Goal: Navigation & Orientation: Find specific page/section

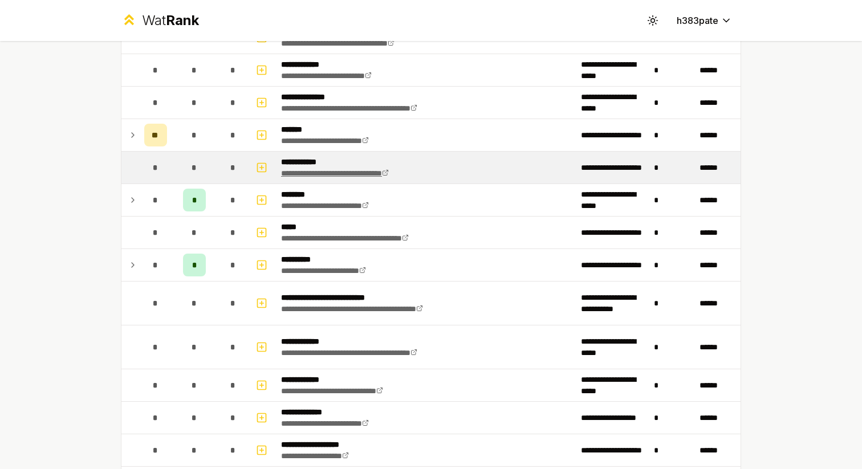
scroll to position [169, 0]
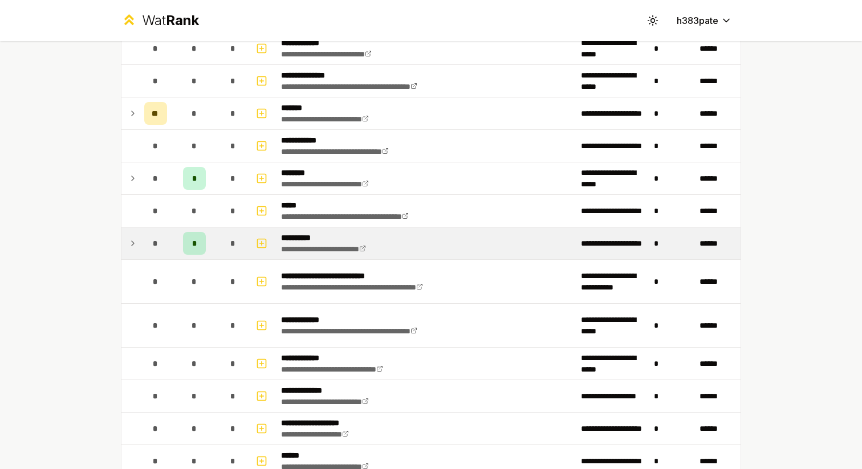
click at [143, 245] on td "*" at bounding box center [156, 244] width 32 height 32
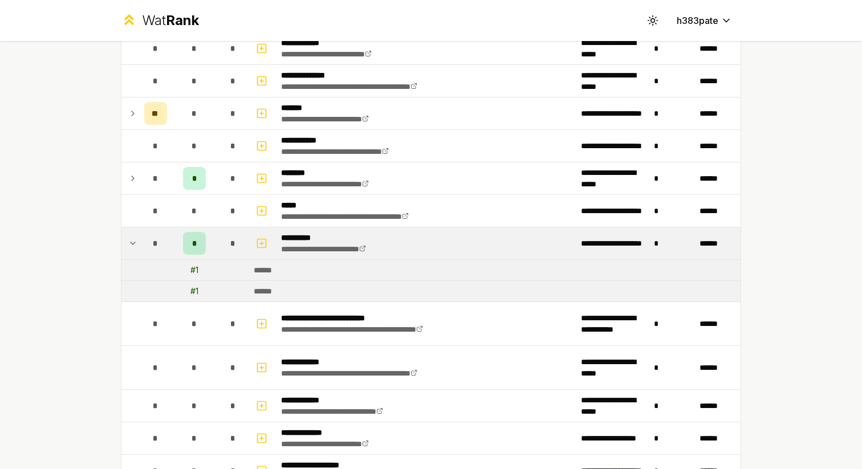
click at [139, 246] on td at bounding box center [130, 244] width 18 height 32
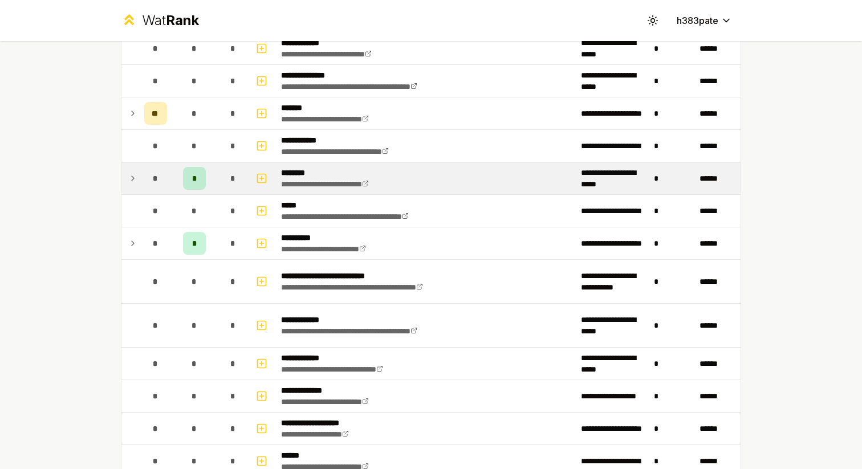
click at [137, 176] on td at bounding box center [130, 179] width 18 height 32
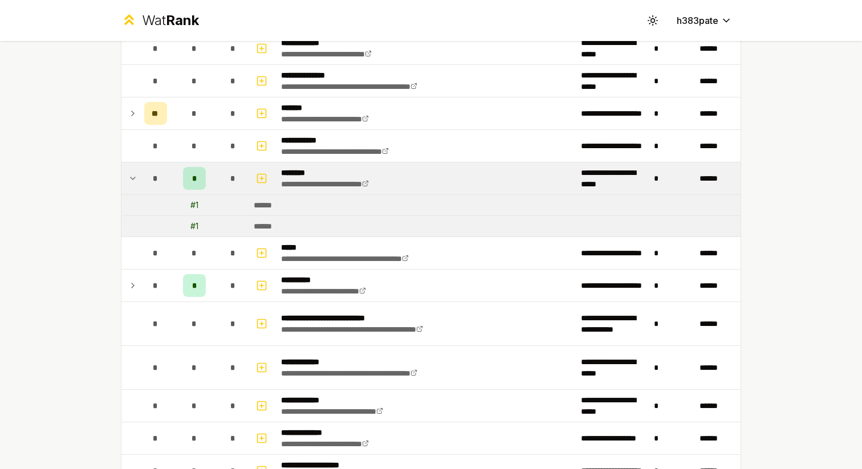
click at [137, 176] on td at bounding box center [130, 179] width 18 height 32
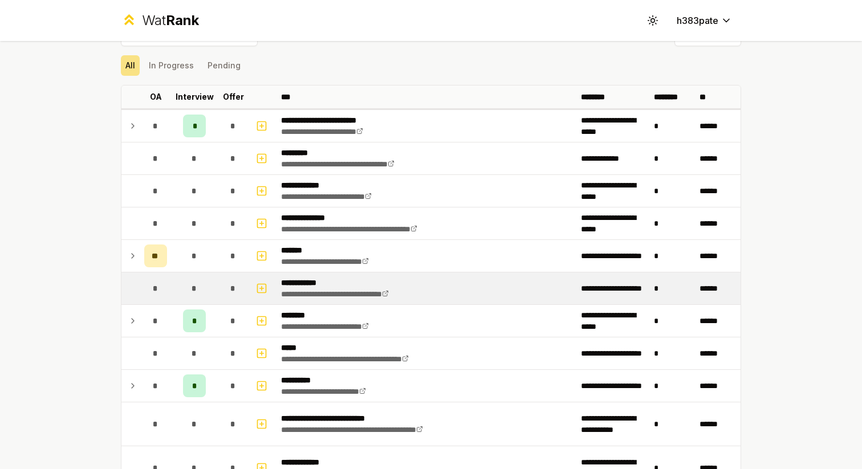
scroll to position [0, 0]
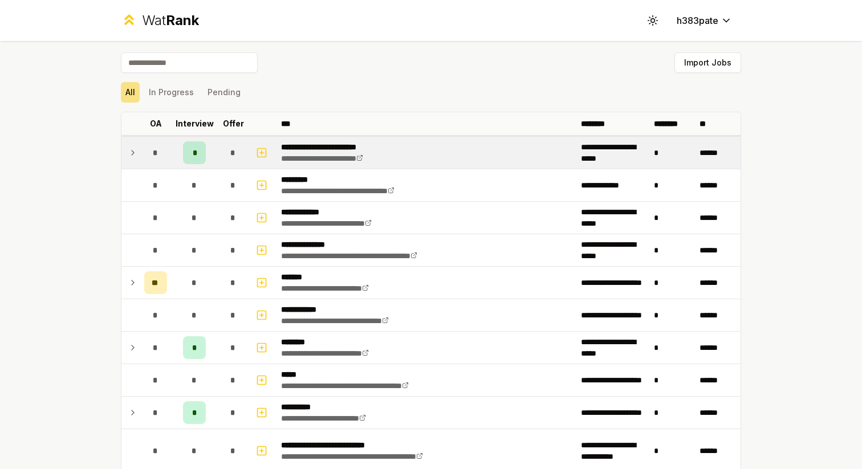
click at [152, 153] on div "*" at bounding box center [155, 152] width 23 height 23
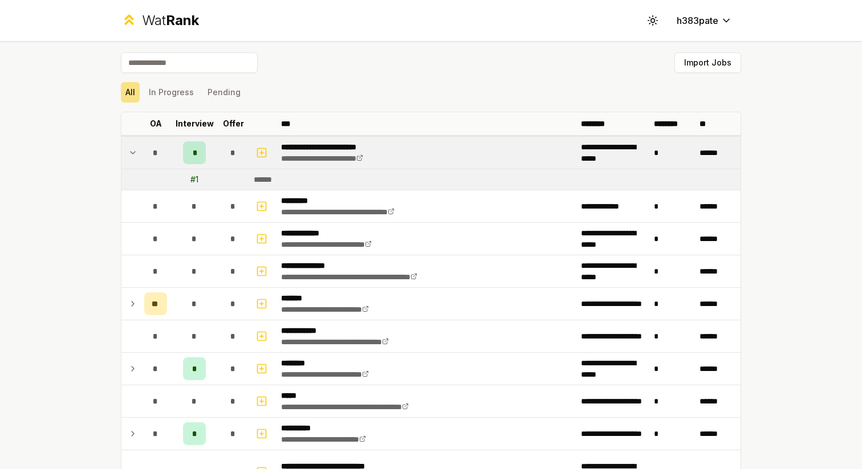
click at [152, 154] on div "*" at bounding box center [155, 152] width 23 height 23
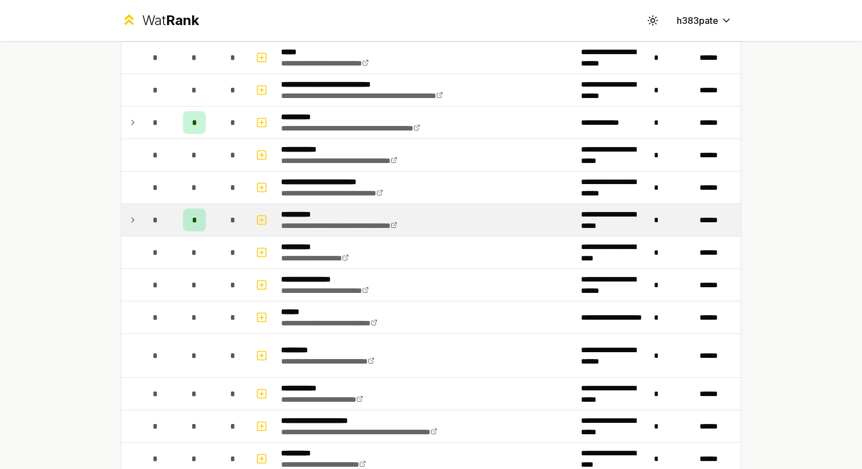
scroll to position [612, 0]
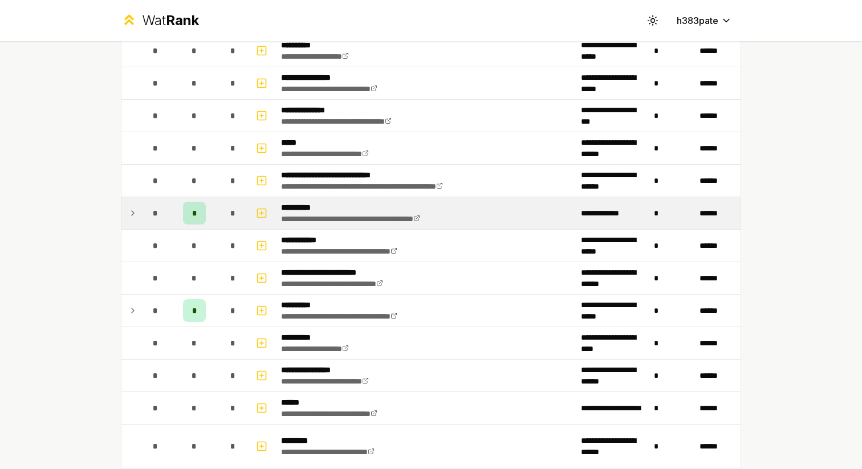
click at [144, 219] on td "*" at bounding box center [156, 213] width 32 height 32
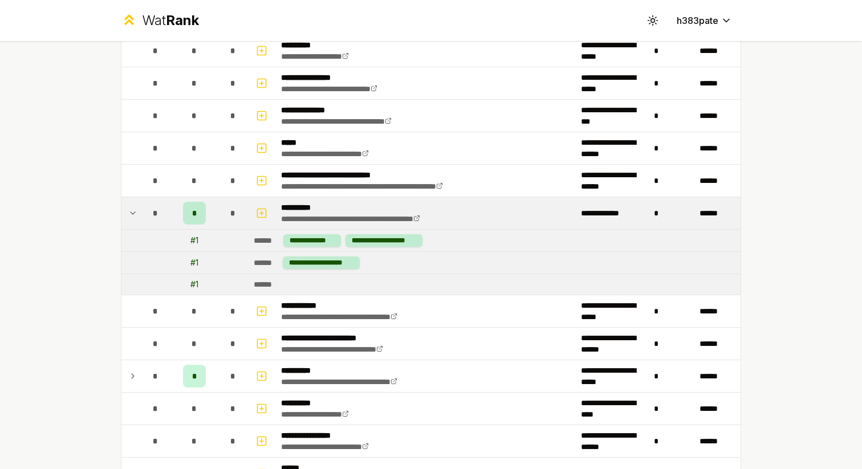
click at [144, 219] on td "*" at bounding box center [156, 213] width 32 height 32
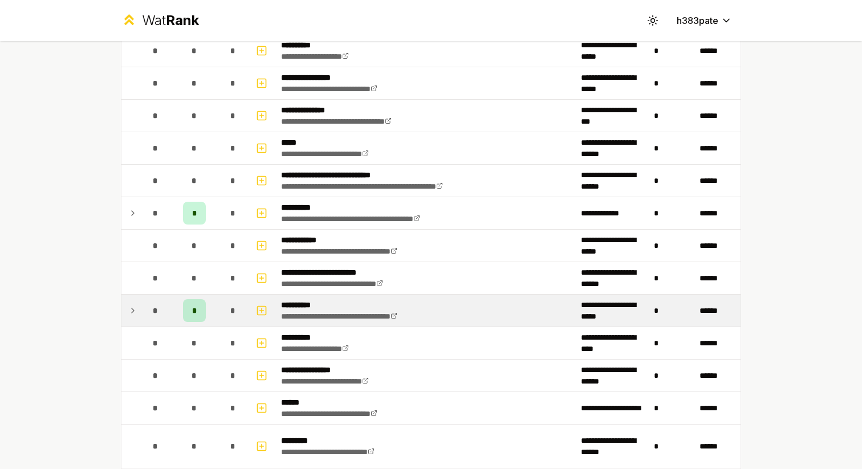
click at [147, 312] on div "*" at bounding box center [155, 310] width 23 height 23
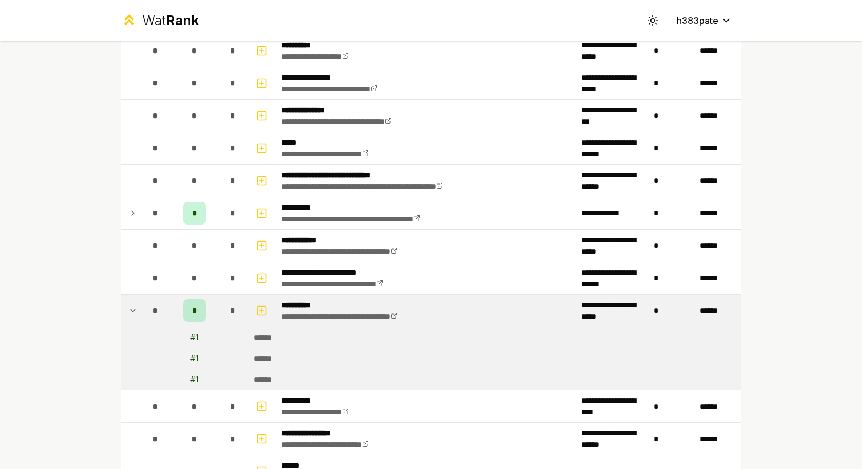
click at [147, 312] on div "*" at bounding box center [155, 310] width 23 height 23
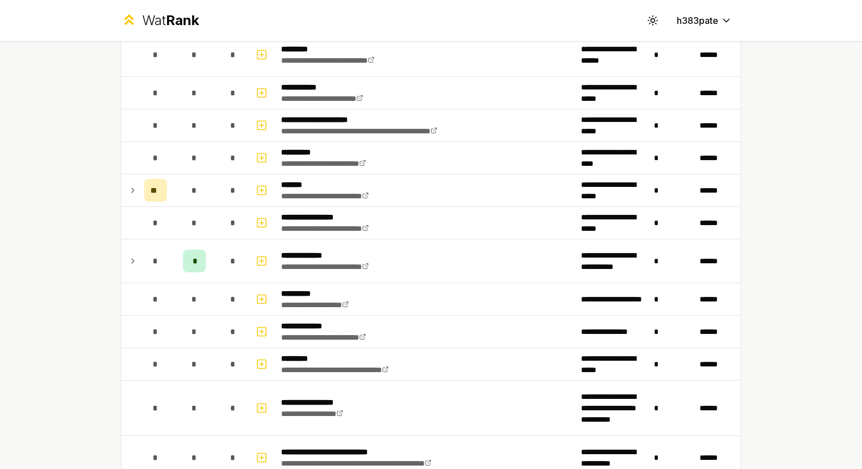
scroll to position [1040, 0]
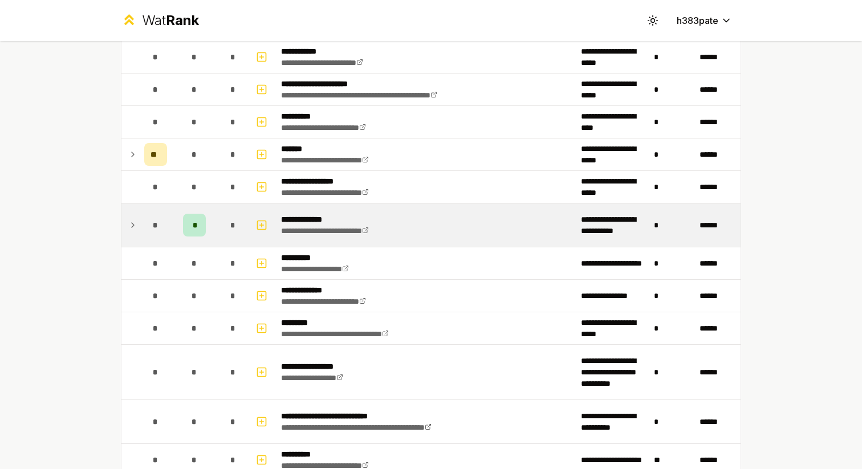
click at [153, 230] on span "*" at bounding box center [155, 225] width 5 height 11
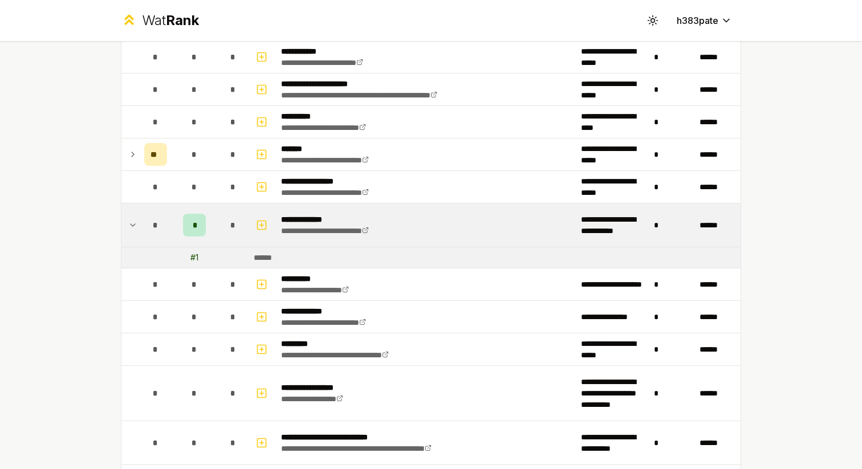
click at [153, 230] on span "*" at bounding box center [155, 225] width 5 height 11
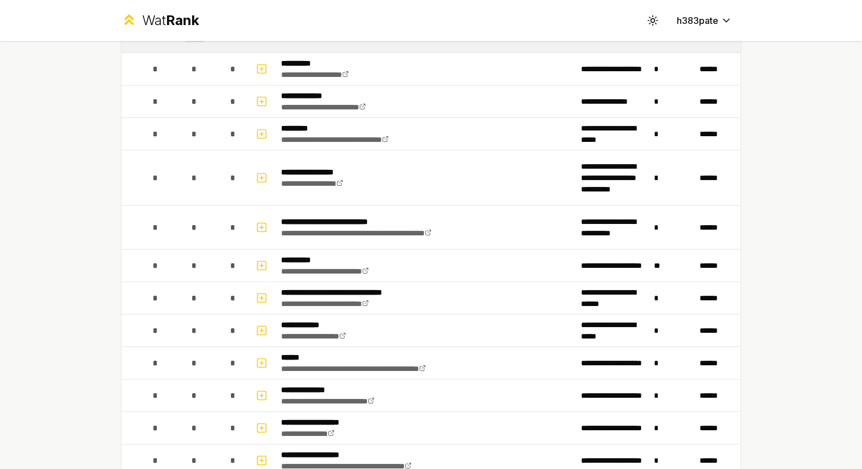
scroll to position [1455, 0]
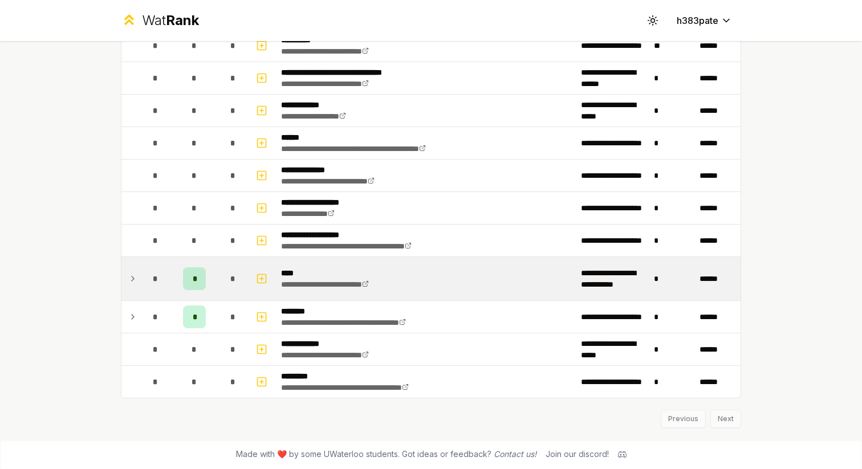
click at [153, 282] on span "*" at bounding box center [155, 278] width 5 height 11
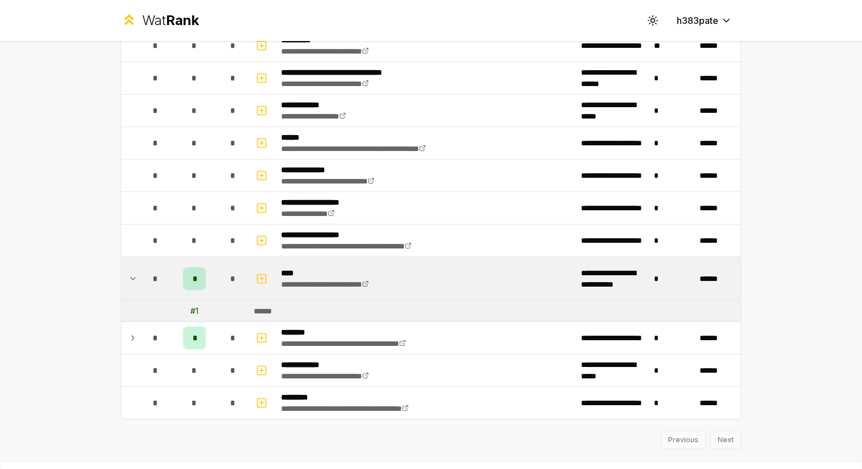
click at [153, 282] on span "*" at bounding box center [155, 278] width 5 height 11
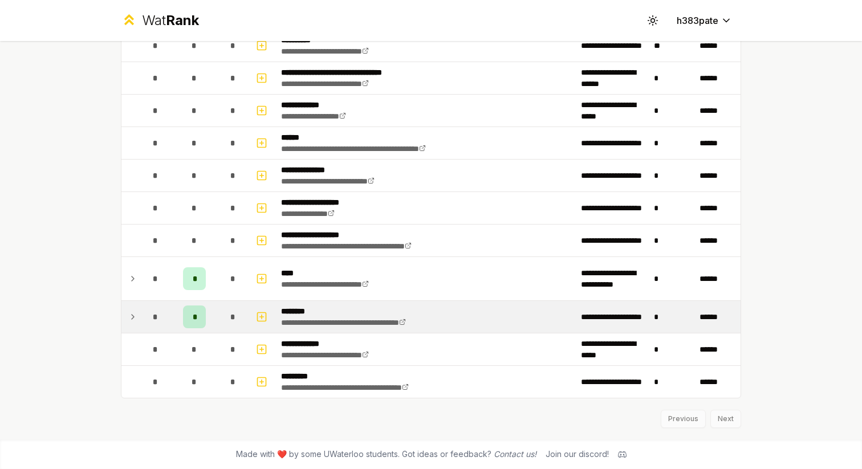
click at [156, 320] on span "*" at bounding box center [155, 316] width 5 height 11
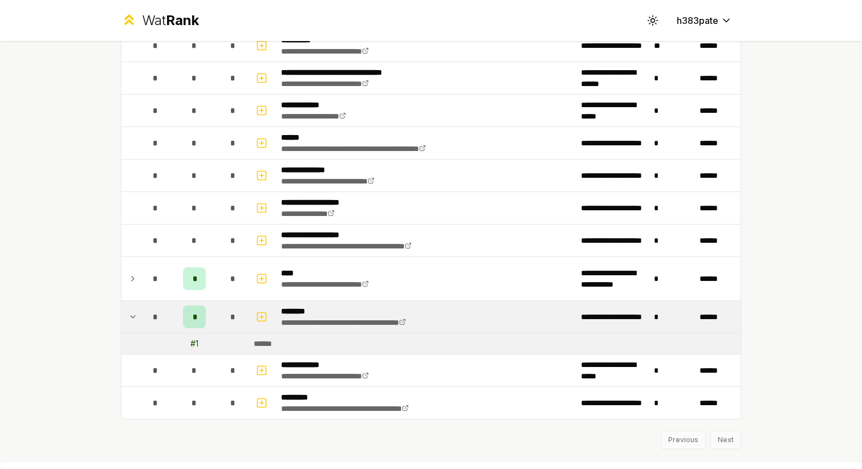
click at [156, 320] on span "*" at bounding box center [155, 316] width 5 height 11
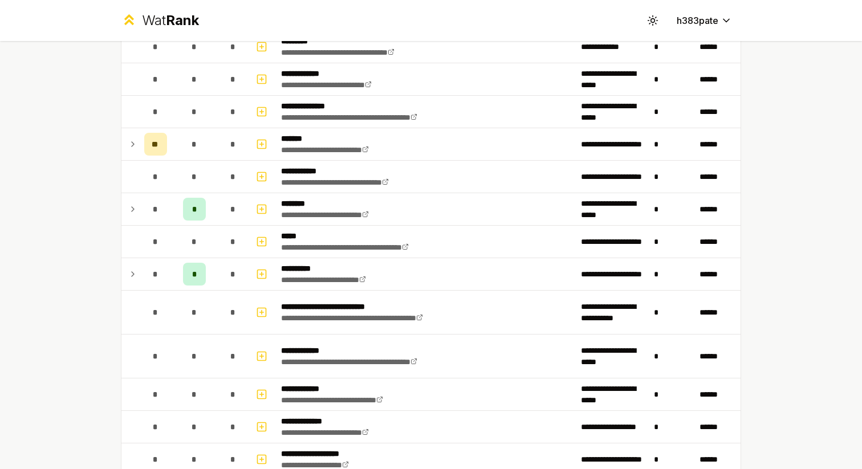
scroll to position [0, 0]
